Goal: Task Accomplishment & Management: Complete application form

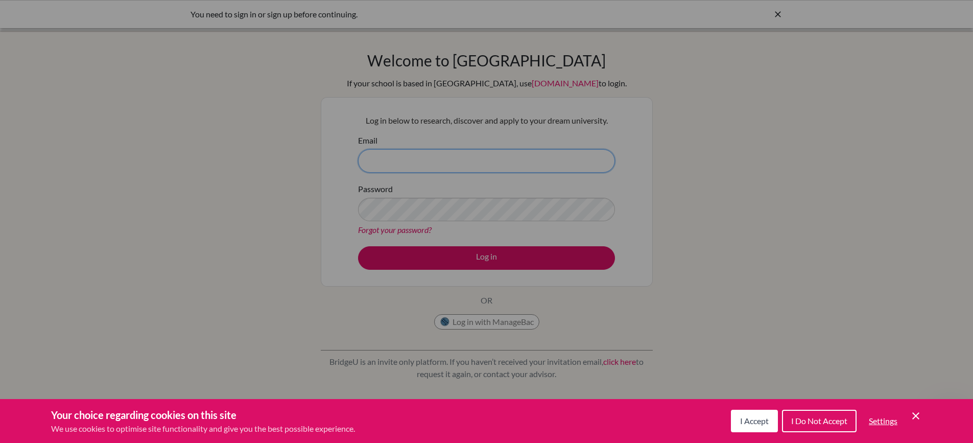
type input "[PERSON_NAME][EMAIL_ADDRESS][DOMAIN_NAME]"
drag, startPoint x: 0, startPoint y: 0, endPoint x: 407, endPoint y: 286, distance: 497.2
click at [407, 286] on div "Cookie Preferences" at bounding box center [486, 221] width 973 height 443
click at [457, 257] on div "Cookie Preferences" at bounding box center [486, 221] width 973 height 443
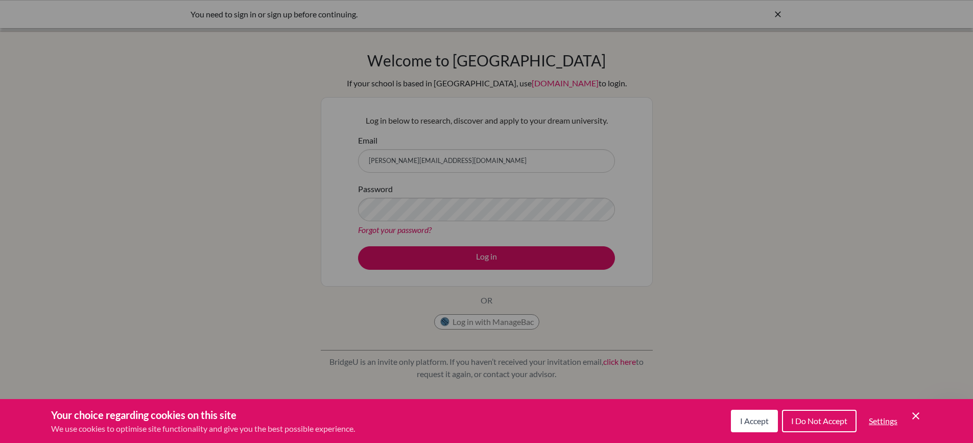
click at [764, 25] on div "Cookie Preferences" at bounding box center [486, 221] width 973 height 443
click at [777, 13] on div "Cookie Preferences" at bounding box center [486, 221] width 973 height 443
drag, startPoint x: 775, startPoint y: 7, endPoint x: 765, endPoint y: 18, distance: 15.5
click at [775, 8] on div "Cookie Preferences" at bounding box center [486, 221] width 973 height 443
